Goal: Navigation & Orientation: Find specific page/section

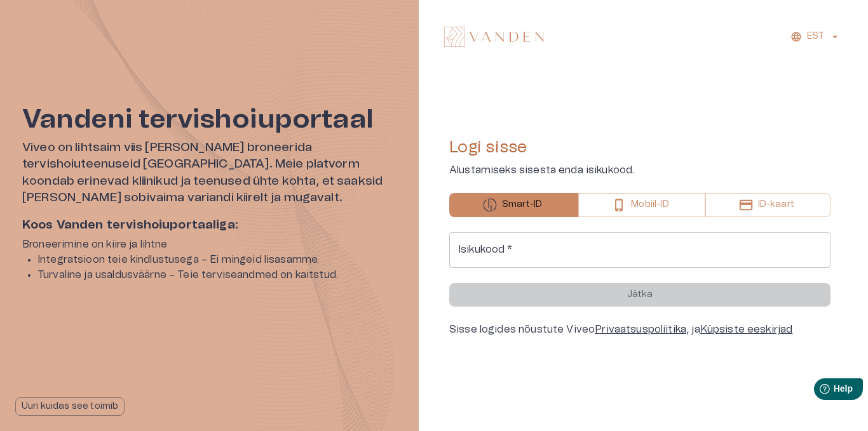
click at [515, 257] on input "Isikukood   *" at bounding box center [639, 250] width 381 height 36
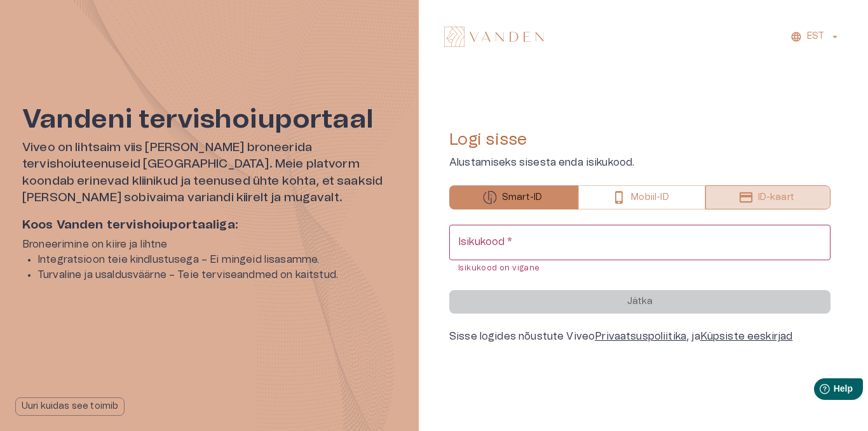
click at [732, 208] on button "ID-kaart" at bounding box center [767, 197] width 125 height 24
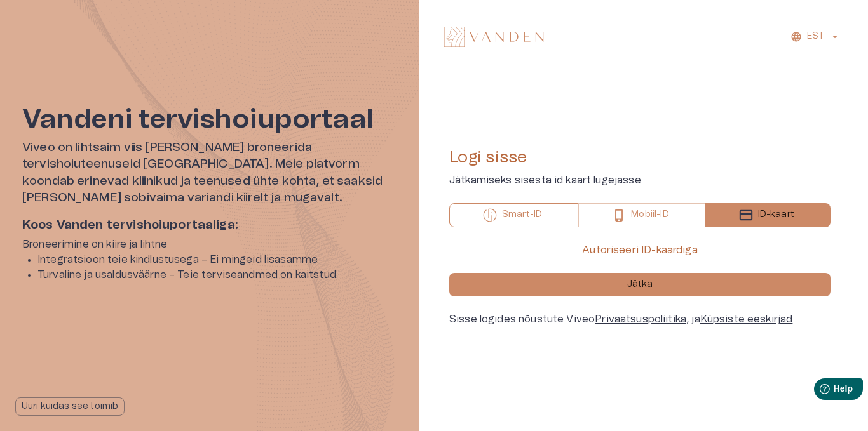
click at [503, 212] on p "Smart-ID" at bounding box center [522, 214] width 40 height 13
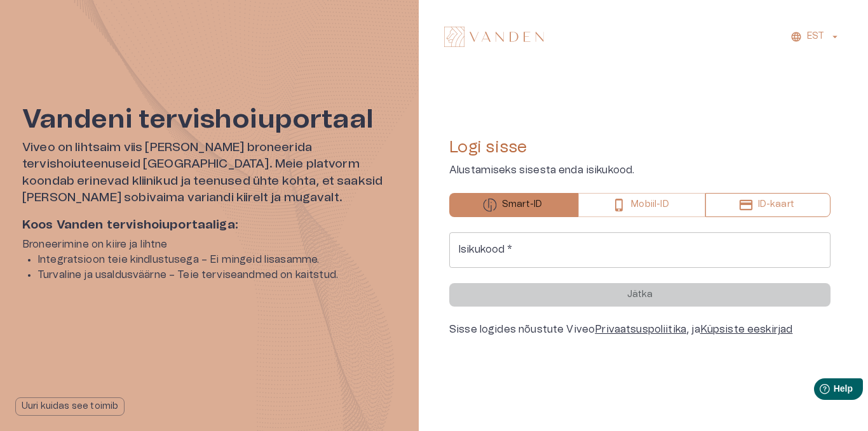
click at [741, 205] on icon "button" at bounding box center [745, 205] width 13 height 10
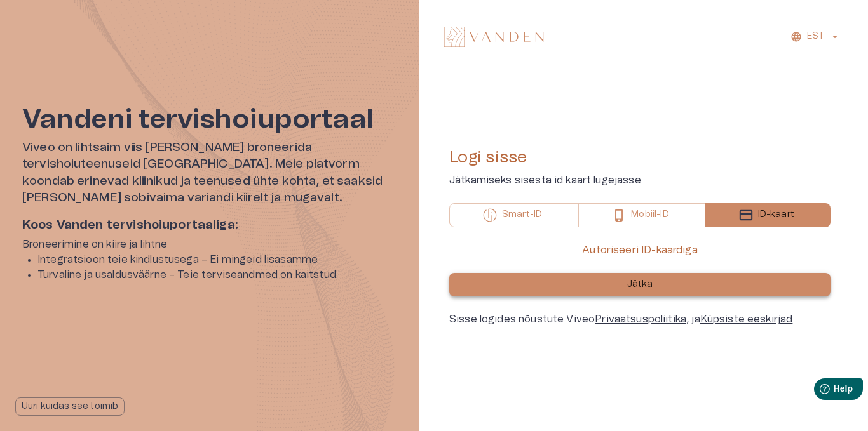
click at [709, 285] on button "Jätka" at bounding box center [639, 285] width 381 height 24
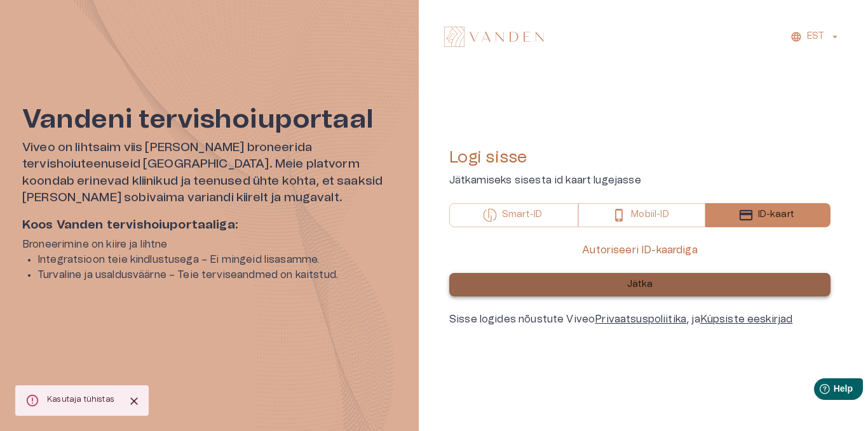
click at [657, 283] on button "Jätka" at bounding box center [639, 285] width 381 height 24
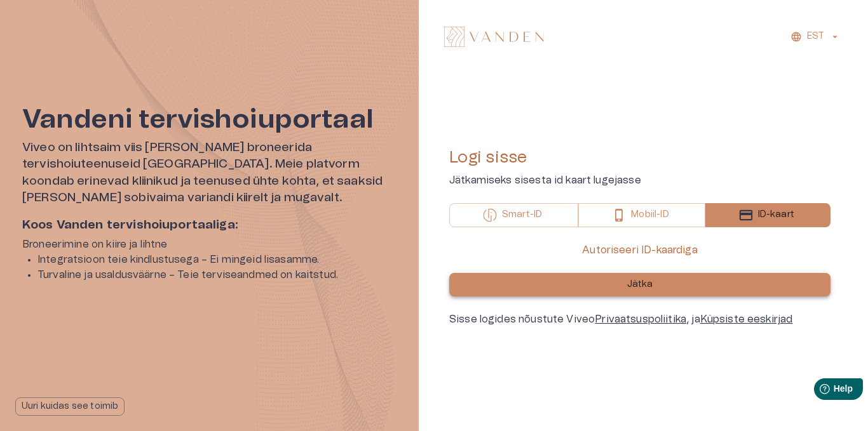
click at [637, 285] on p "Jätka" at bounding box center [640, 284] width 26 height 13
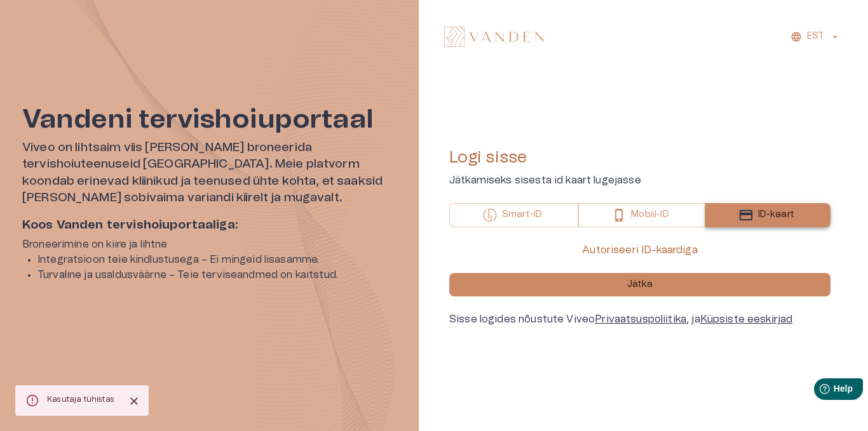
click at [778, 212] on p "ID-kaart" at bounding box center [776, 214] width 36 height 13
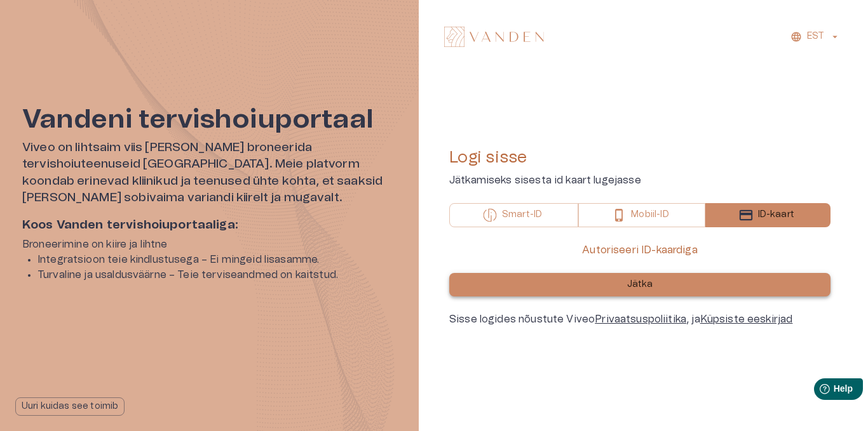
click at [718, 294] on button "Jätka" at bounding box center [639, 285] width 381 height 24
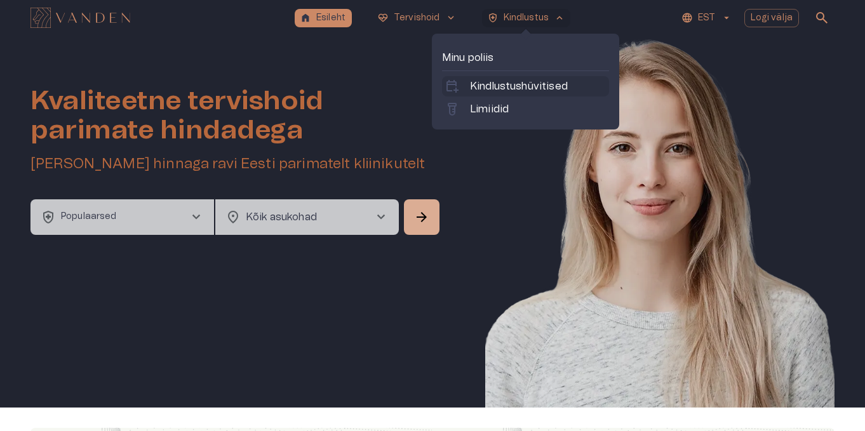
click at [527, 86] on p "Kindlustushüvitised" at bounding box center [519, 86] width 98 height 15
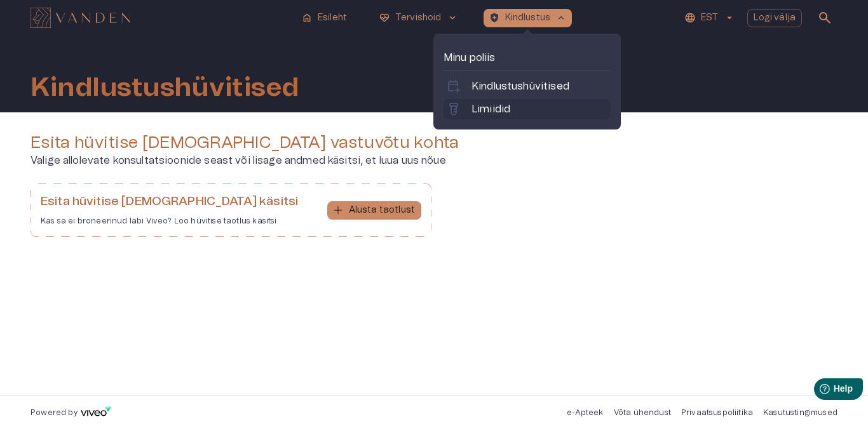
click at [497, 105] on p "Limiidid" at bounding box center [490, 109] width 39 height 15
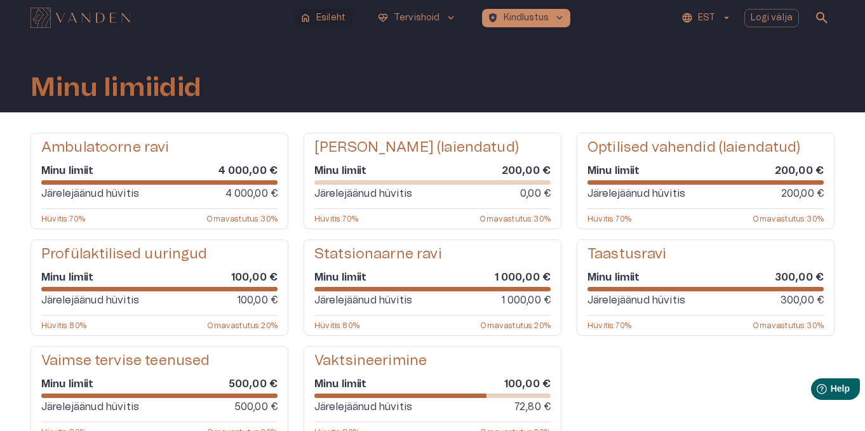
click at [325, 13] on p "Esileht" at bounding box center [330, 17] width 29 height 13
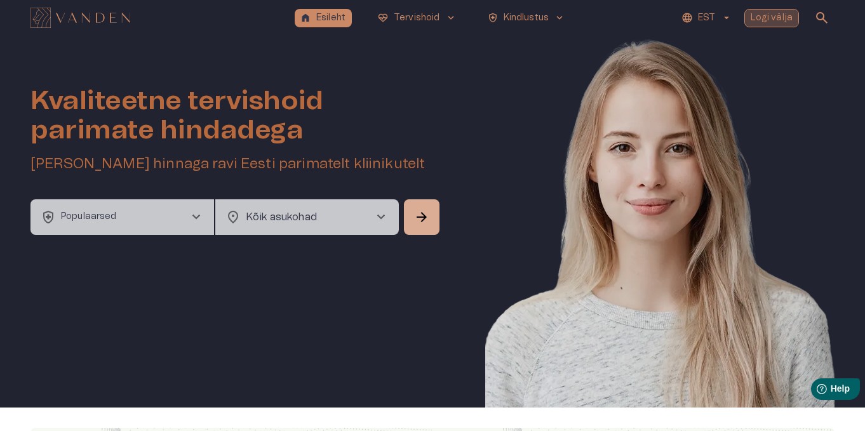
click at [776, 17] on p "Logi välja" at bounding box center [772, 17] width 43 height 13
